Goal: Task Accomplishment & Management: Use online tool/utility

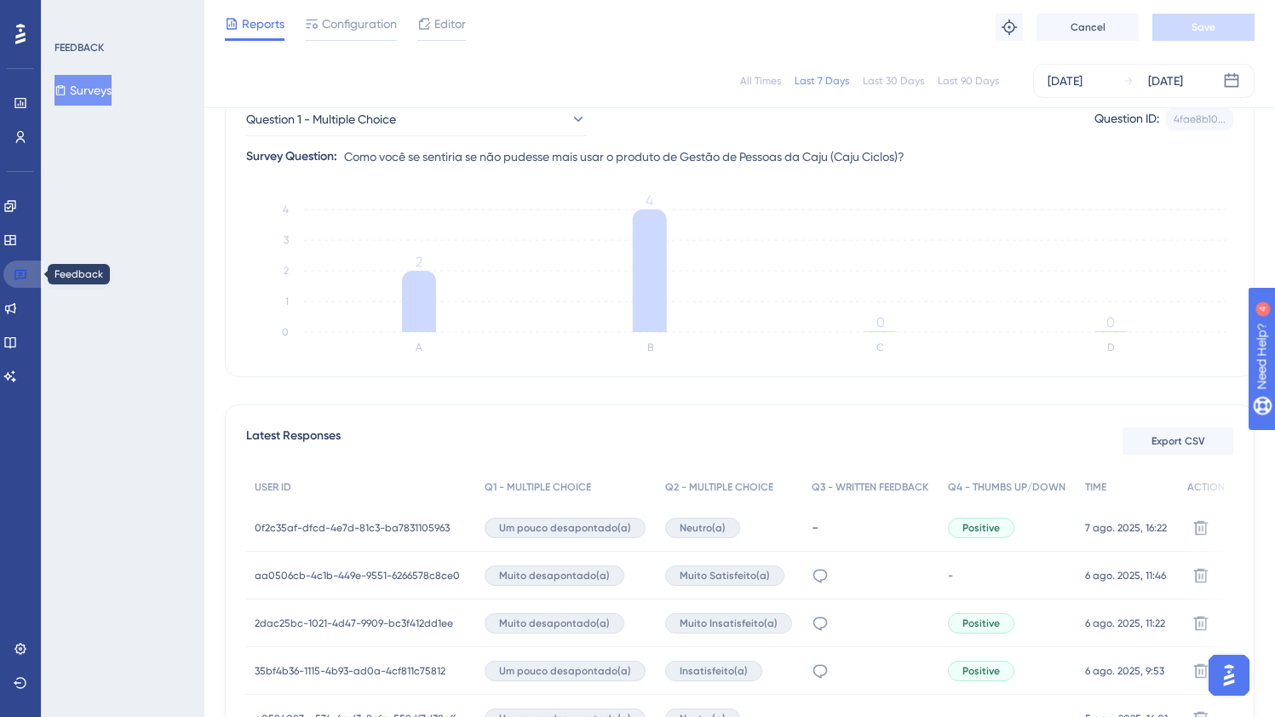
click at [19, 275] on icon at bounding box center [20, 275] width 12 height 11
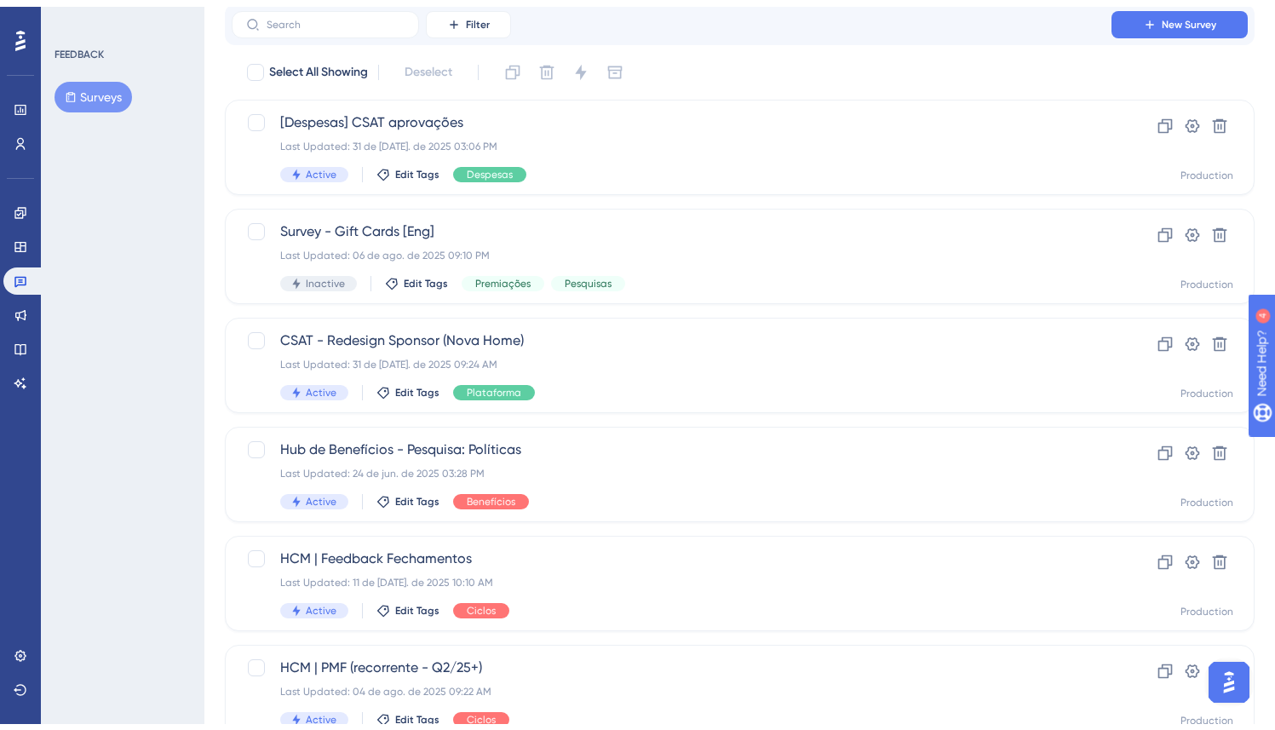
scroll to position [303, 0]
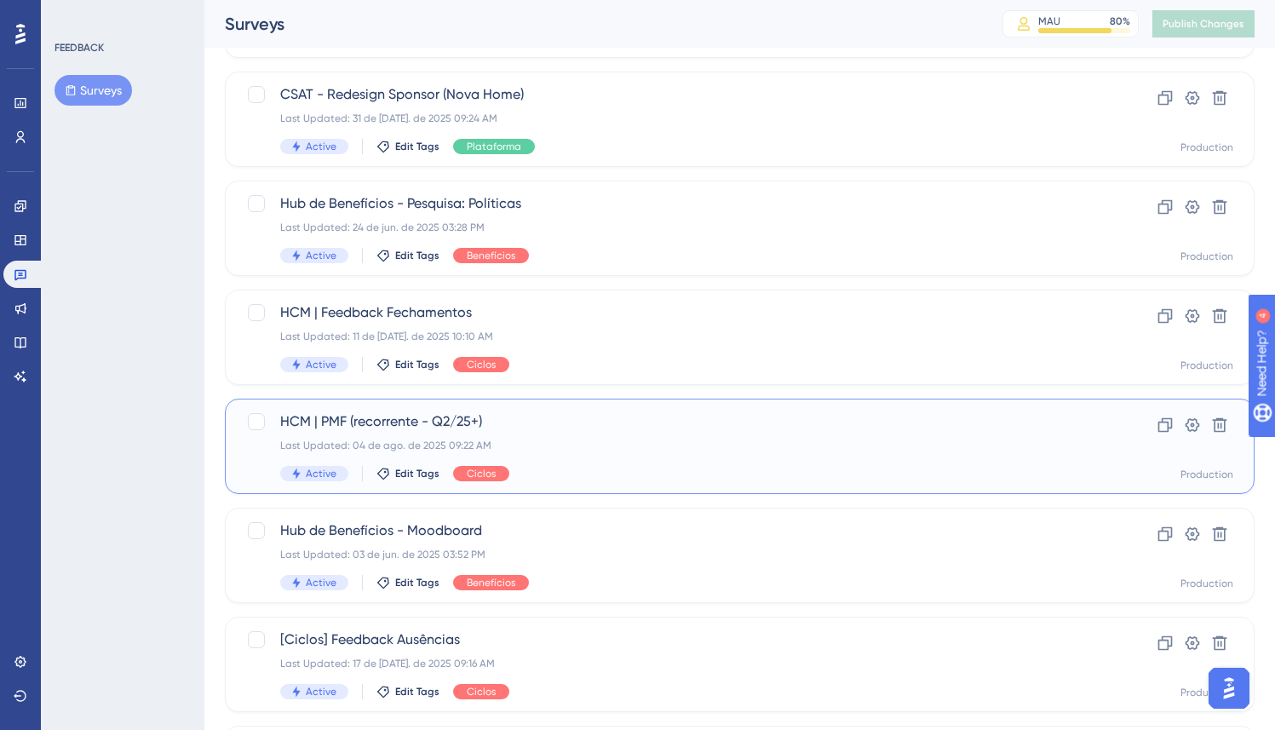
click at [603, 444] on div "Last Updated: 04 de ago. de 2025 09:22 AM" at bounding box center [671, 446] width 783 height 14
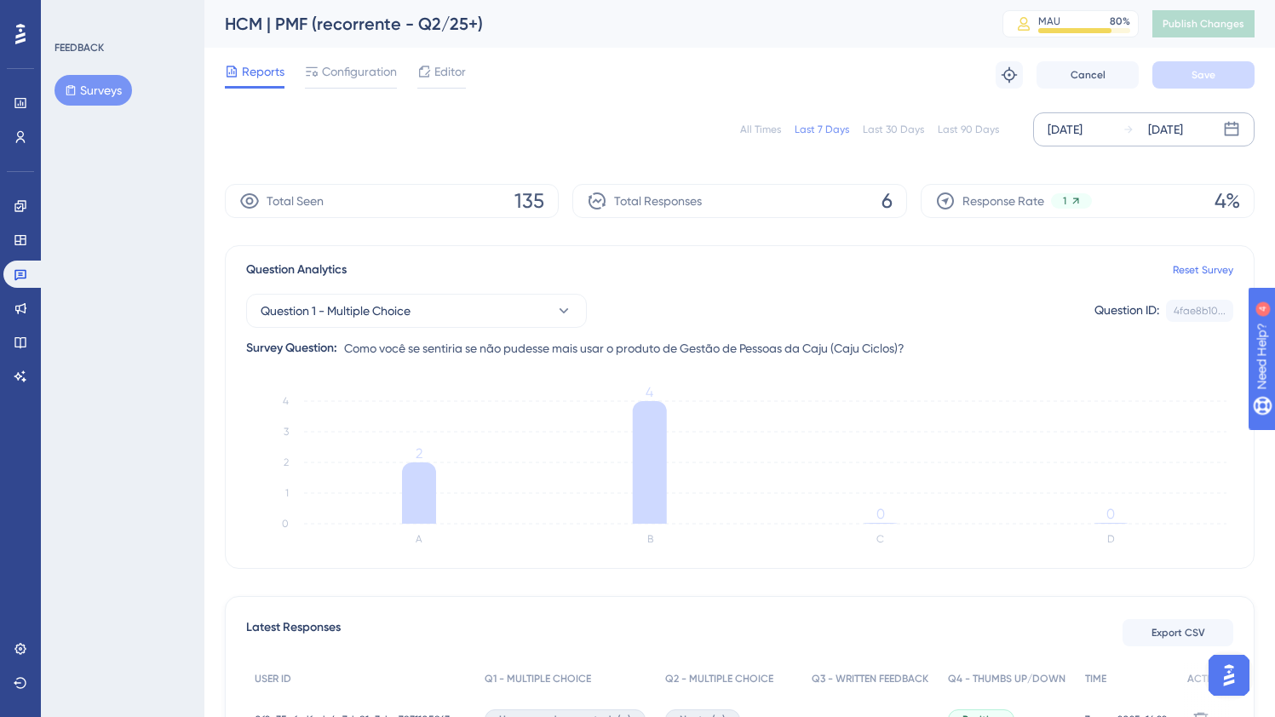
click at [1099, 118] on div "[DATE] [DATE]" at bounding box center [1143, 129] width 221 height 34
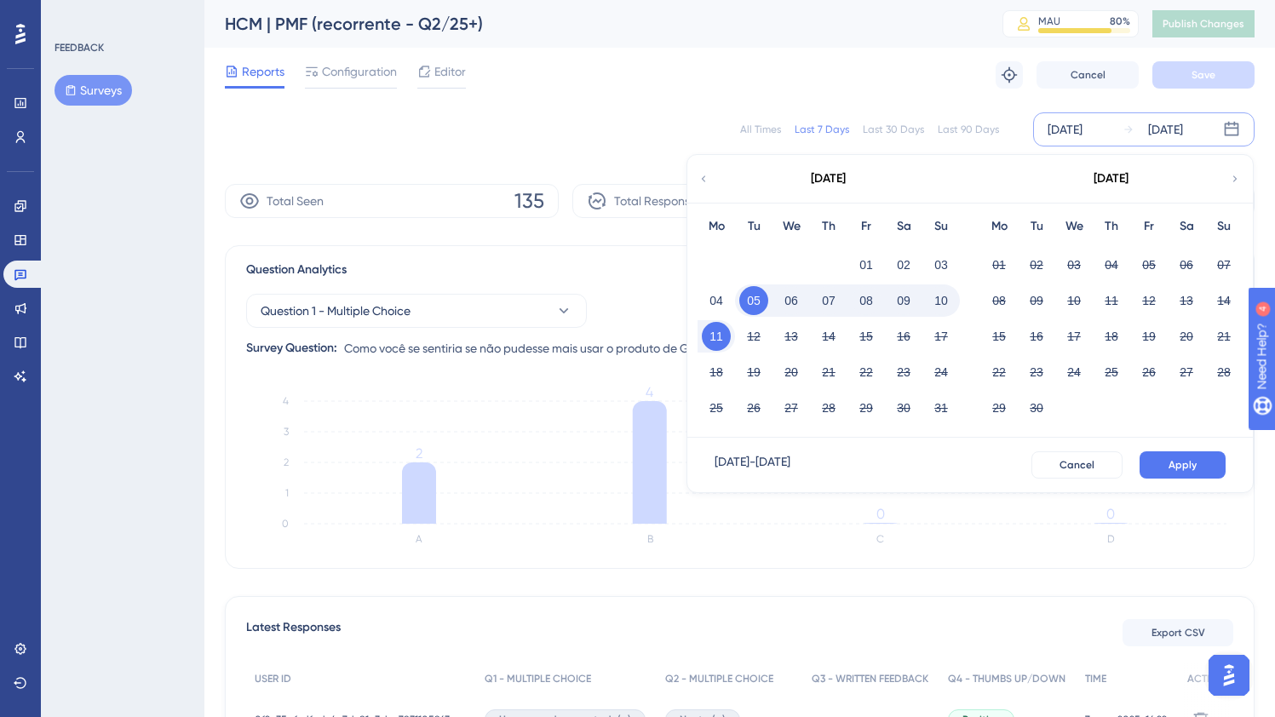
click at [707, 175] on icon at bounding box center [703, 178] width 12 height 15
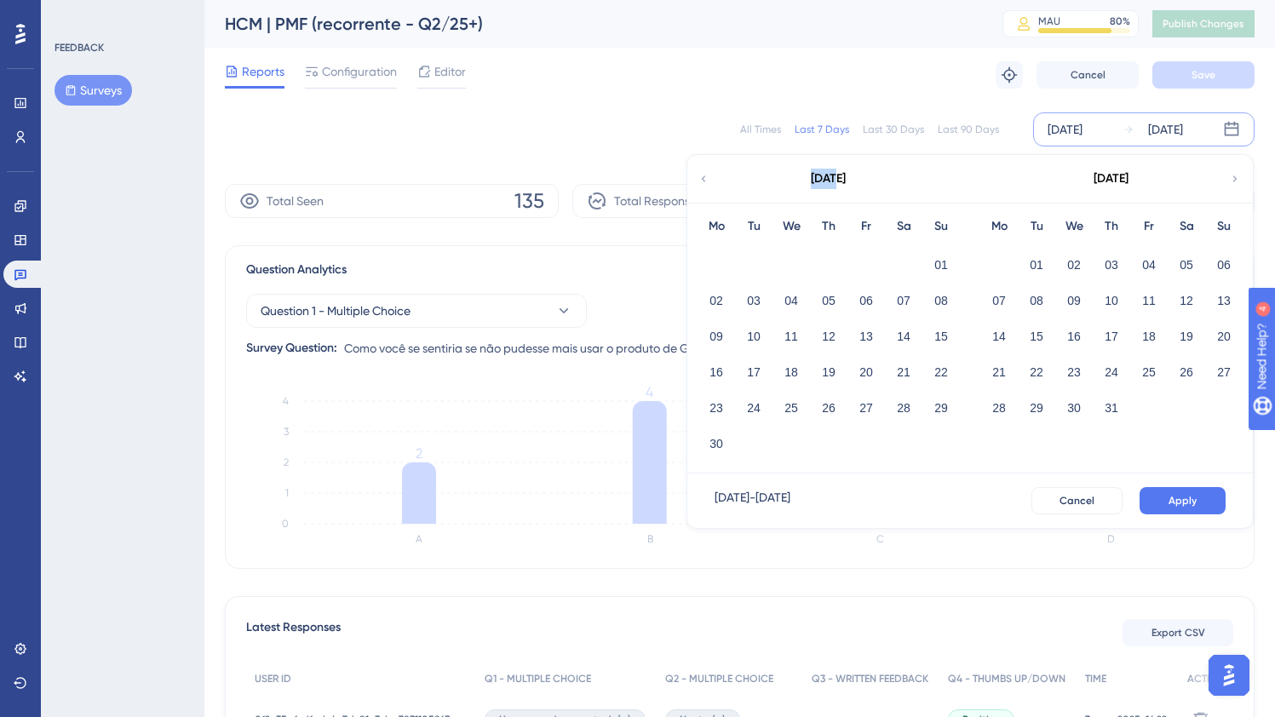
click at [707, 175] on icon at bounding box center [703, 178] width 12 height 15
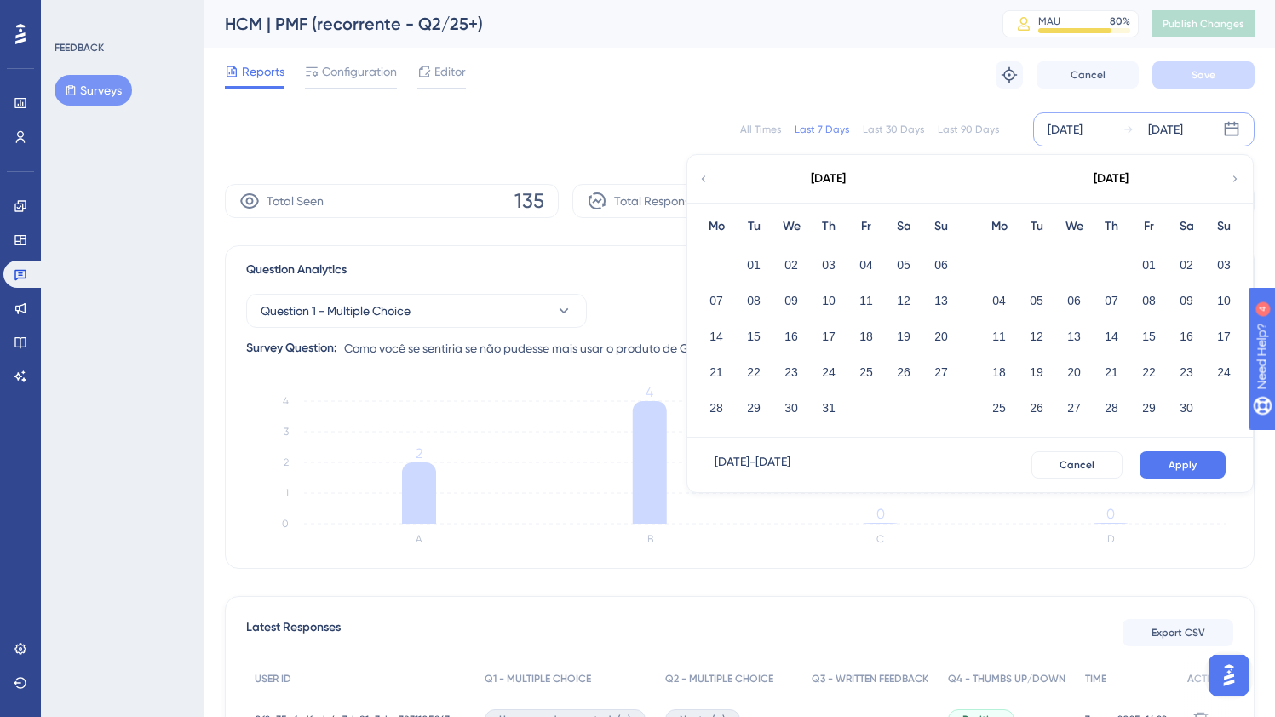
click at [1239, 172] on div "[DATE]" at bounding box center [1110, 179] width 281 height 48
click at [1239, 173] on icon at bounding box center [1235, 178] width 12 height 15
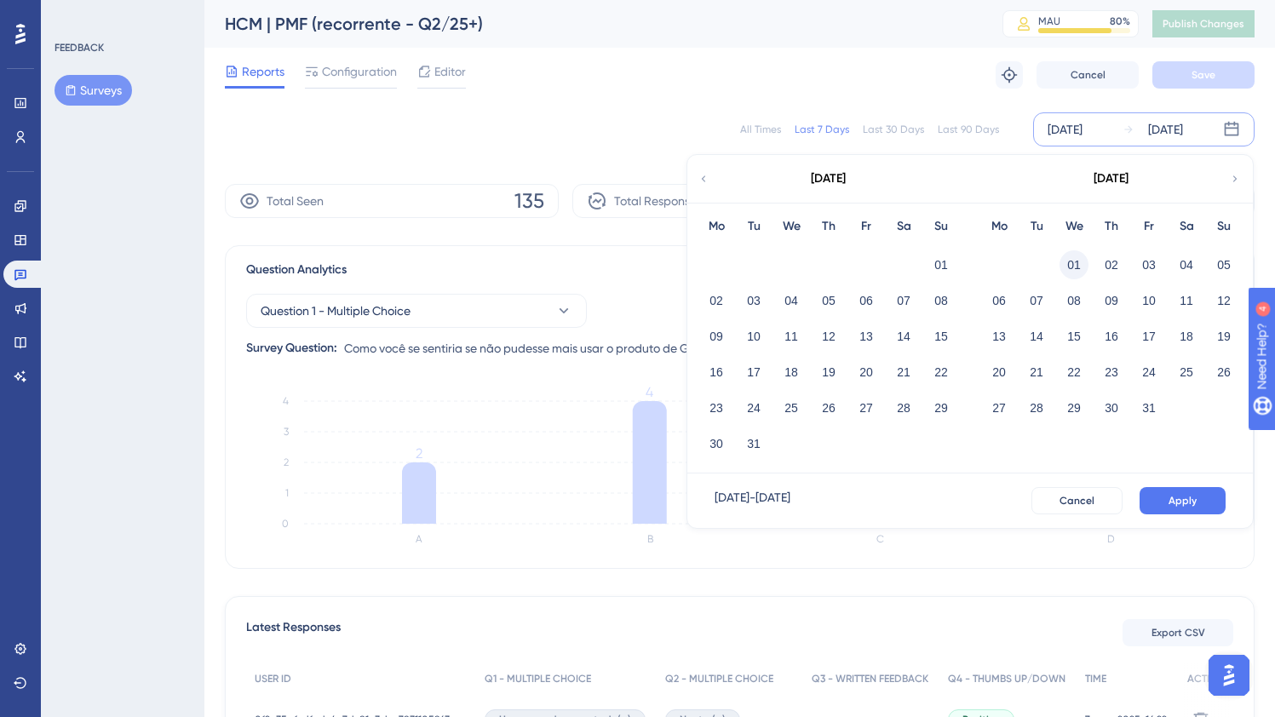
click at [1068, 255] on button "01" at bounding box center [1073, 264] width 29 height 29
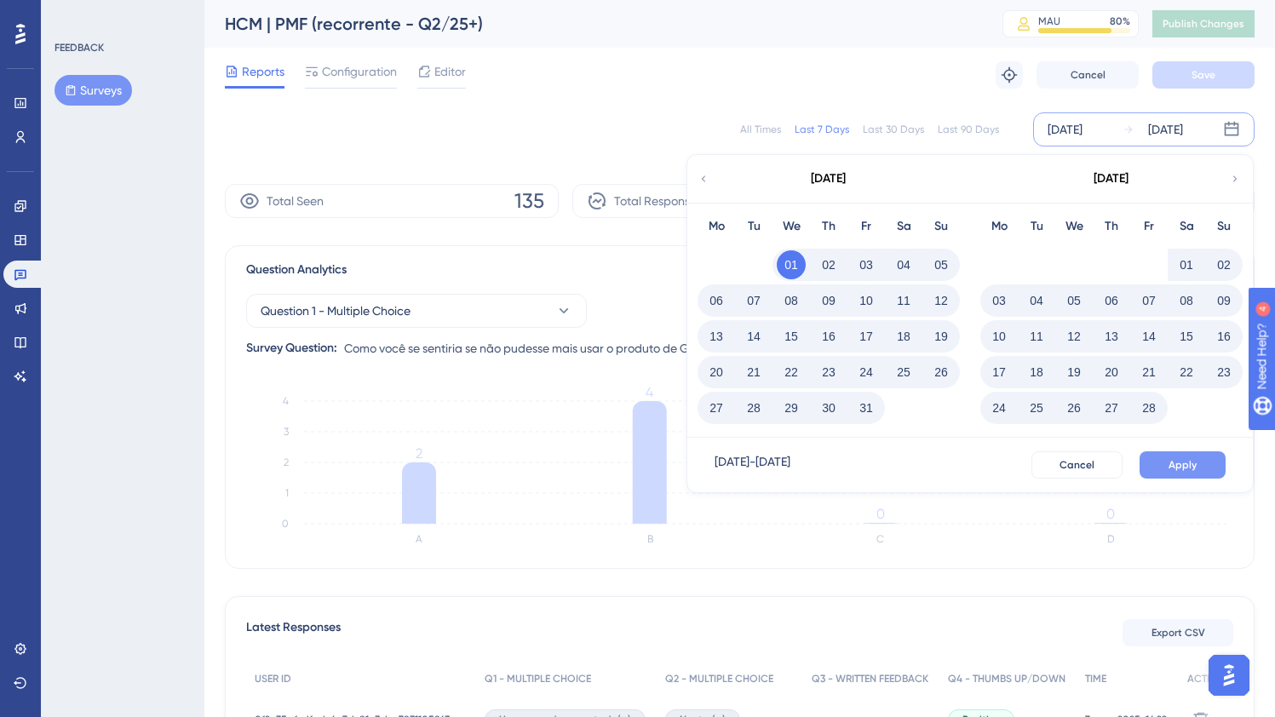
click at [1206, 465] on button "Apply" at bounding box center [1182, 464] width 86 height 27
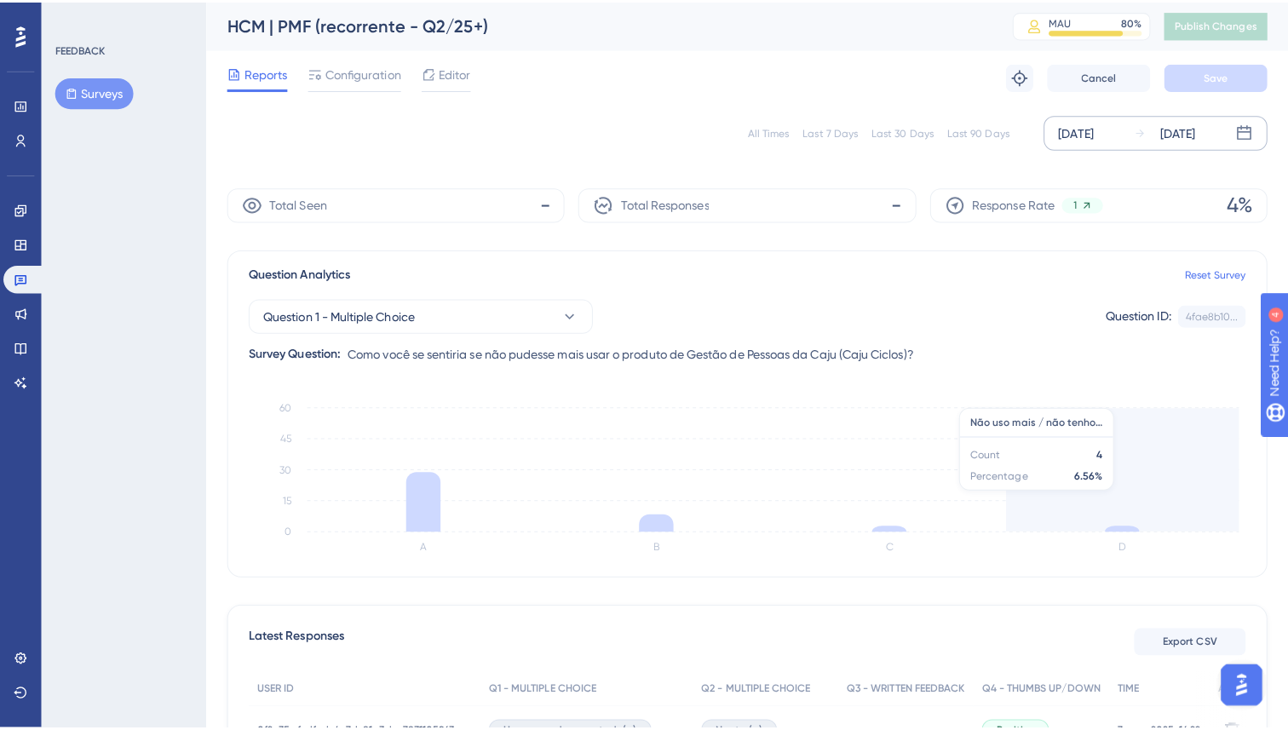
scroll to position [3, 0]
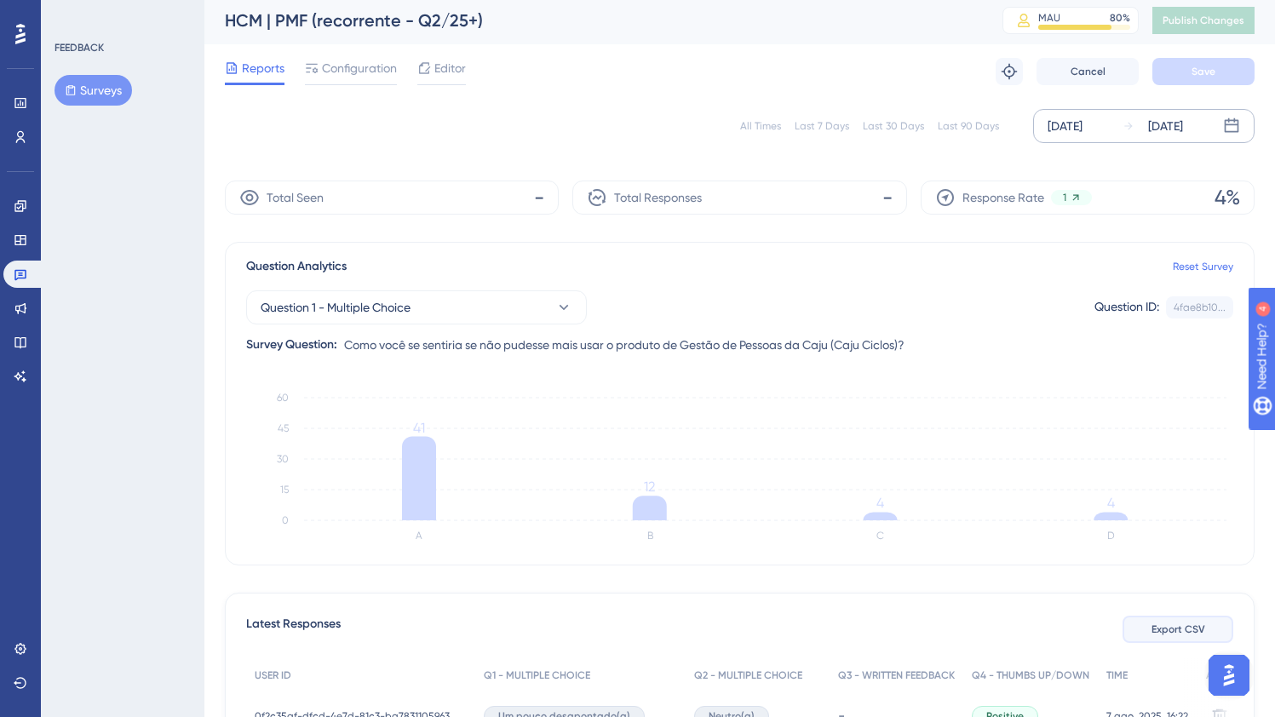
click at [1192, 633] on span "Export CSV" at bounding box center [1178, 630] width 54 height 14
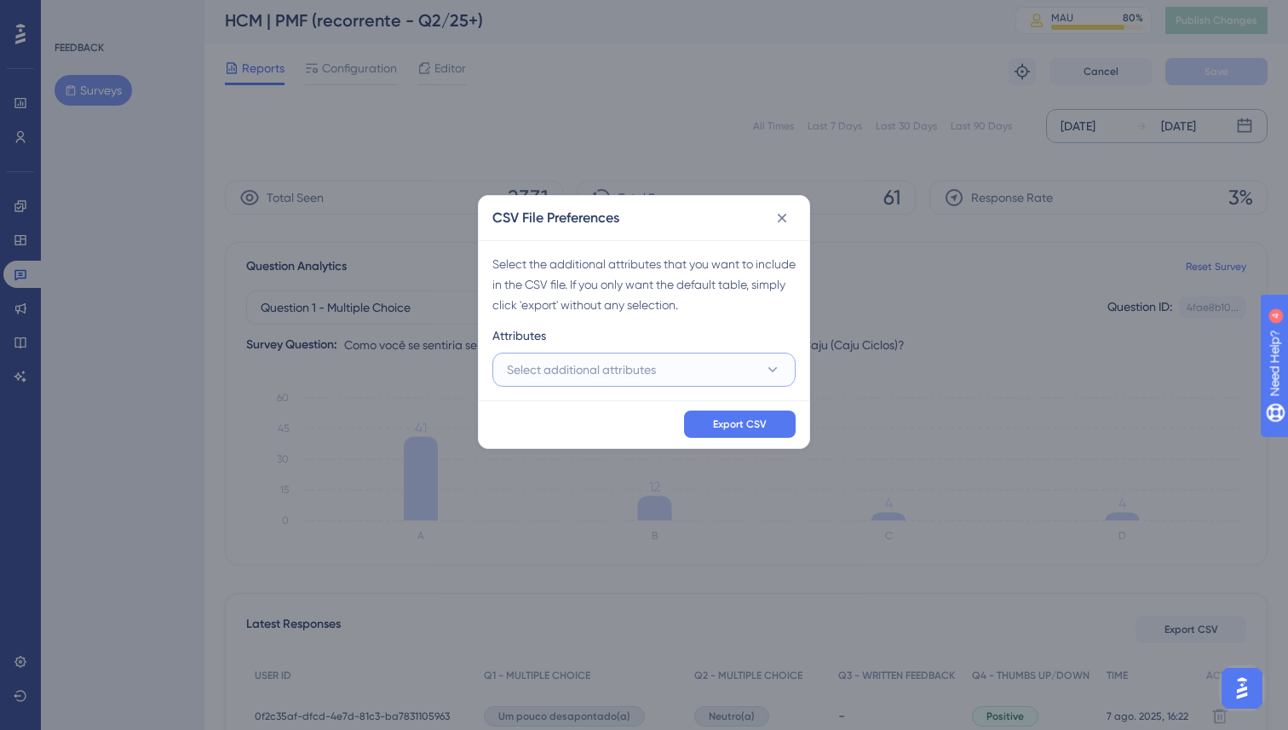
click at [665, 380] on button "Select additional attributes" at bounding box center [643, 370] width 303 height 34
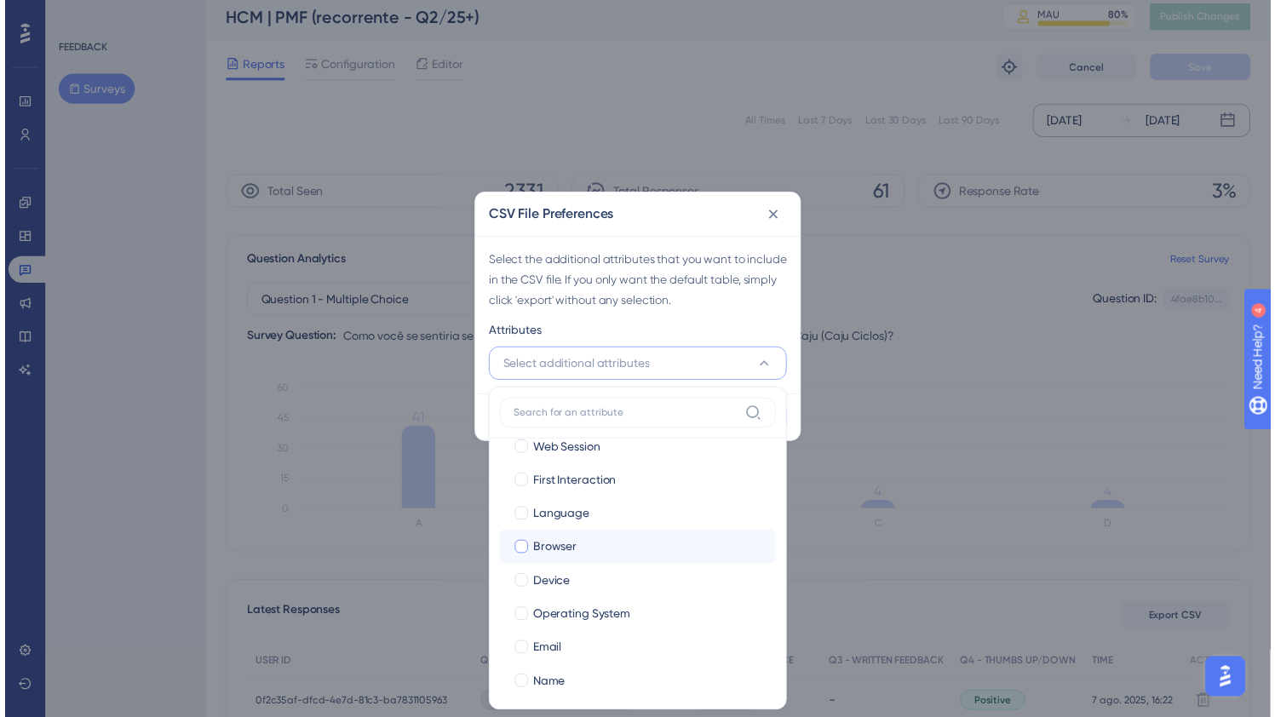
scroll to position [62, 0]
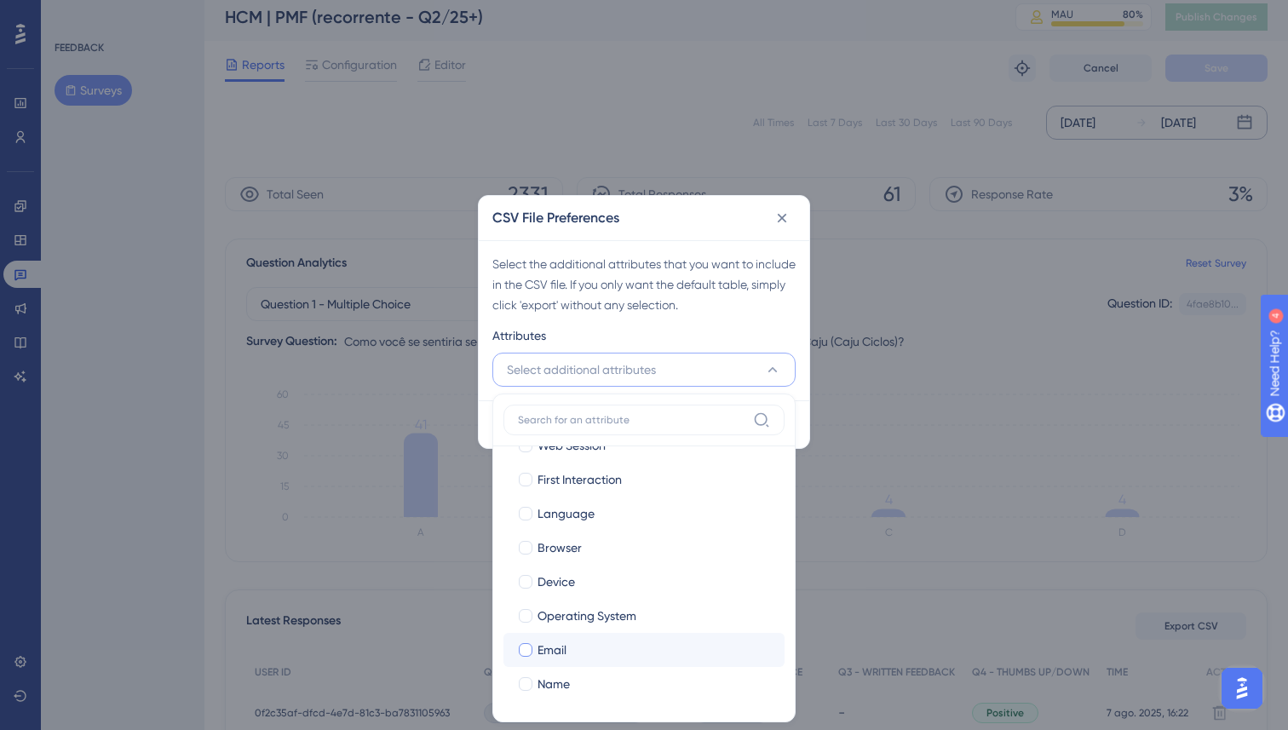
click at [558, 663] on label "Email Email" at bounding box center [643, 650] width 281 height 34
click at [526, 711] on input "Email" at bounding box center [525, 711] width 1 height 1
click at [558, 682] on span "Name" at bounding box center [553, 684] width 32 height 20
checkbox input "true"
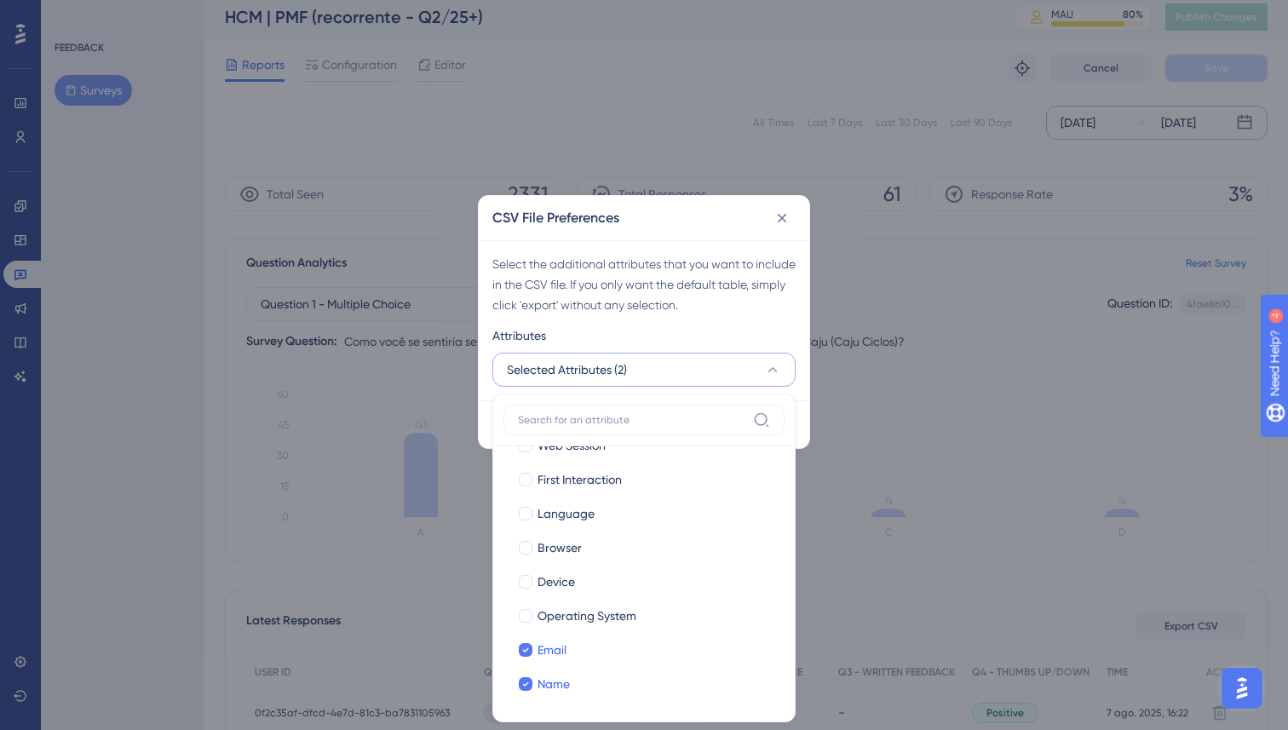
click at [737, 346] on div "Attributes" at bounding box center [643, 338] width 303 height 27
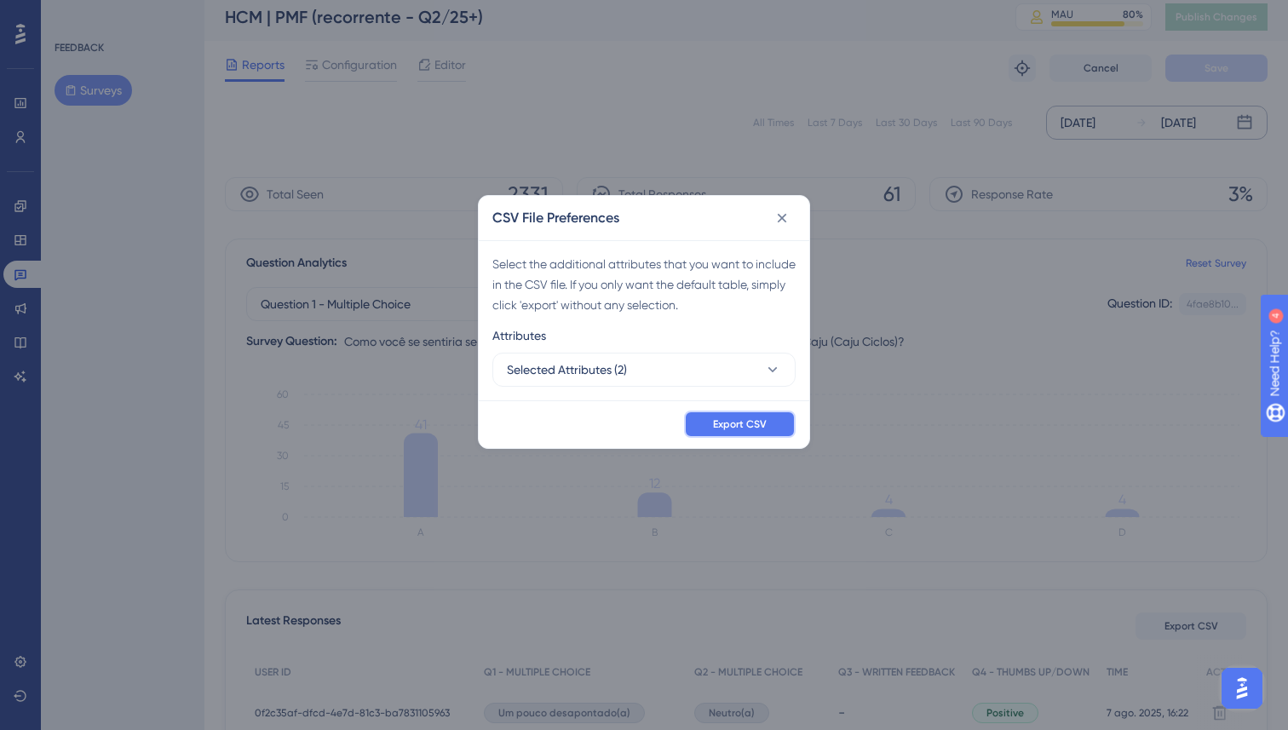
click at [755, 428] on span "Export CSV" at bounding box center [740, 424] width 54 height 14
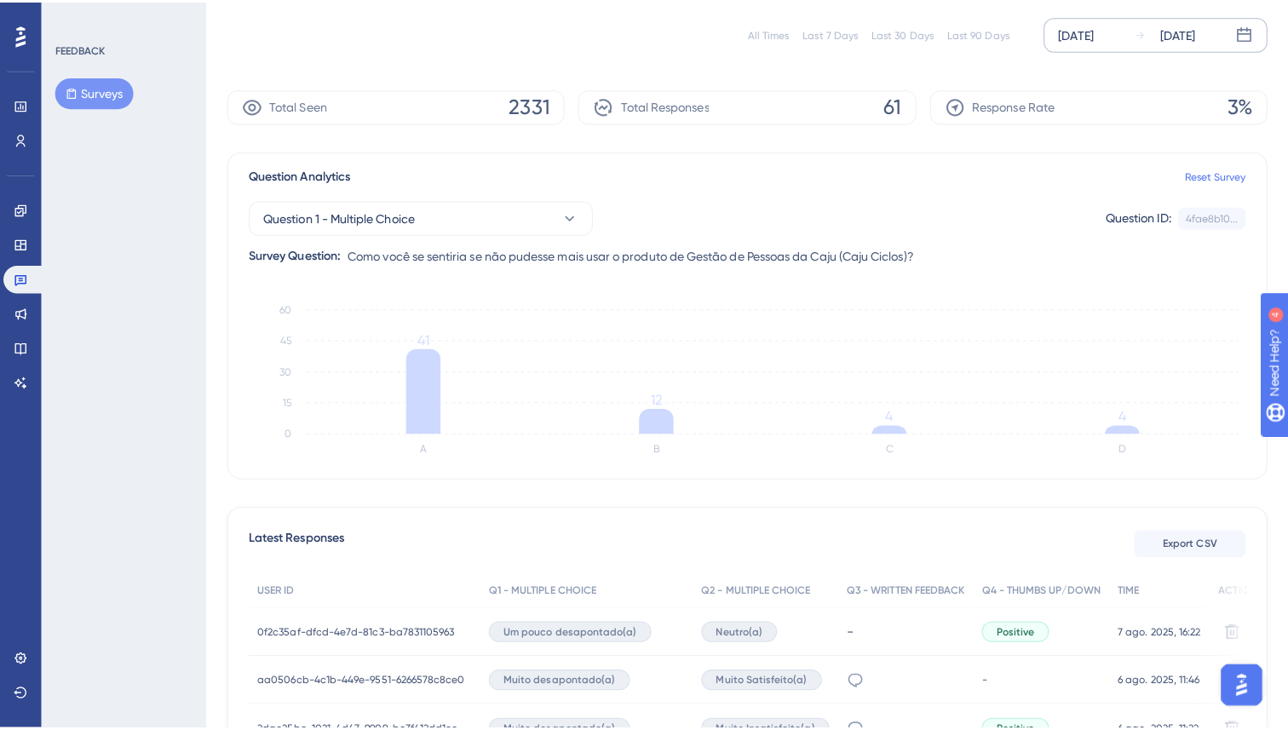
scroll to position [113, 0]
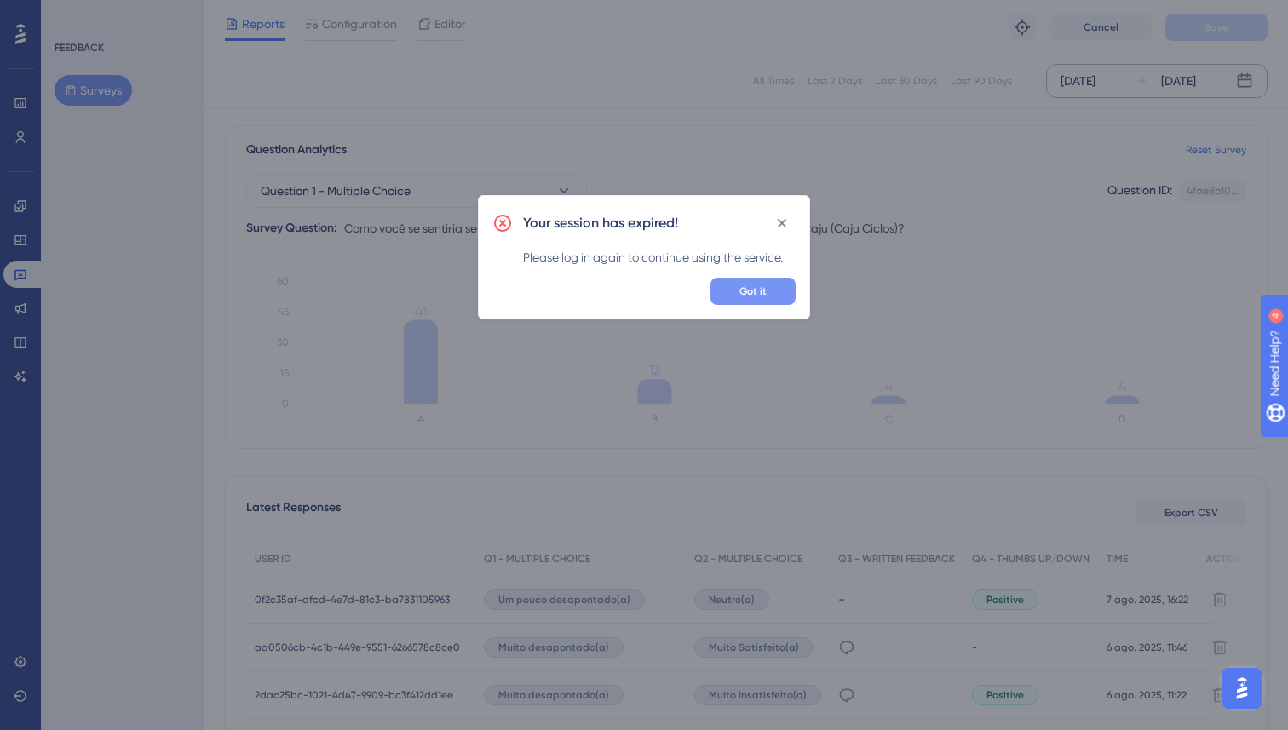
click at [749, 292] on span "Got it" at bounding box center [752, 291] width 27 height 14
